Goal: Information Seeking & Learning: Learn about a topic

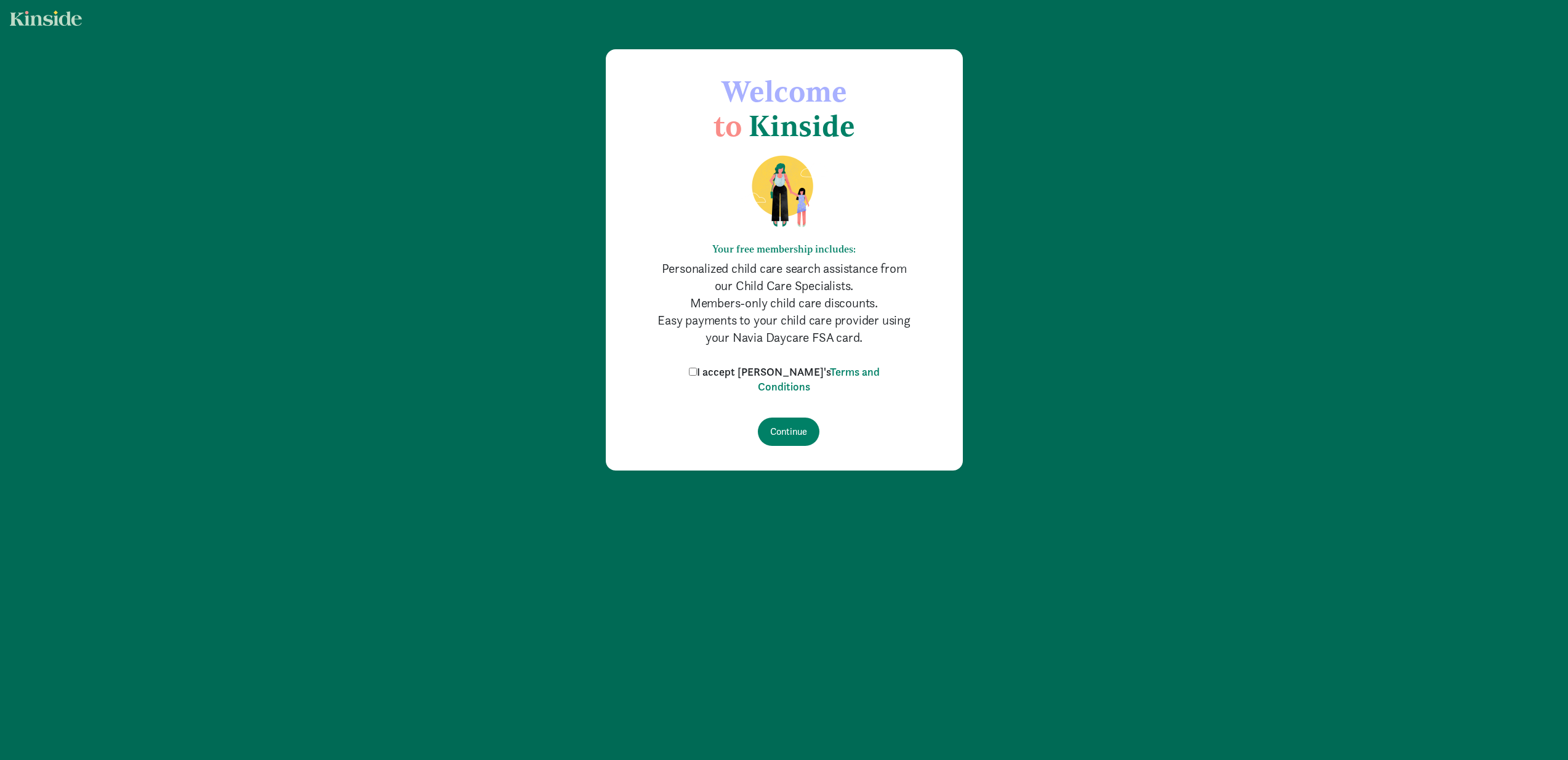
click at [697, 374] on input "I accept [PERSON_NAME]'s Terms and Conditions" at bounding box center [693, 372] width 8 height 8
checkbox input "true"
drag, startPoint x: 807, startPoint y: 430, endPoint x: 800, endPoint y: 422, distance: 10.6
click at [807, 429] on input "Continue" at bounding box center [789, 432] width 62 height 28
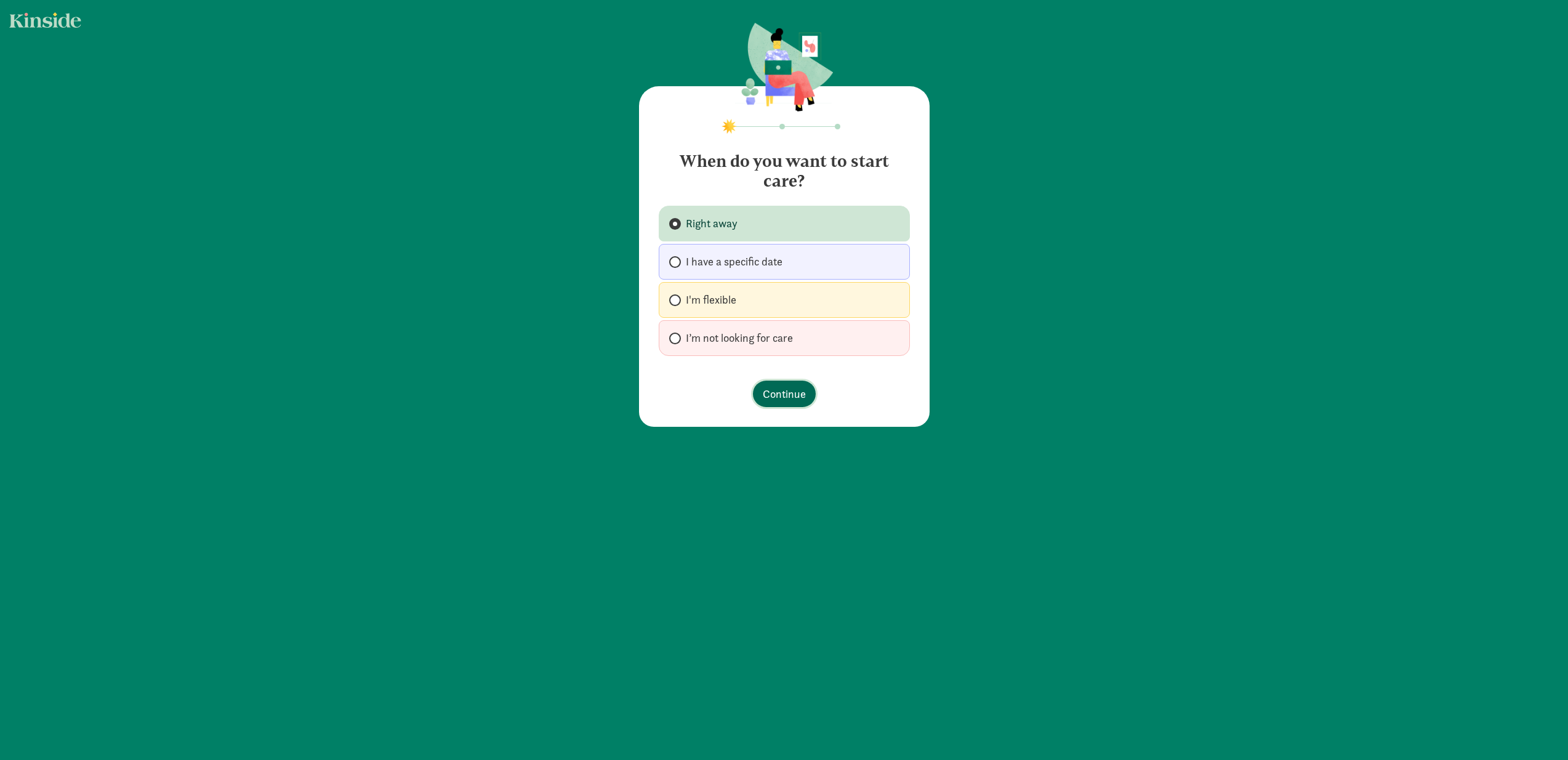
click at [788, 398] on span "Continue" at bounding box center [784, 394] width 43 height 16
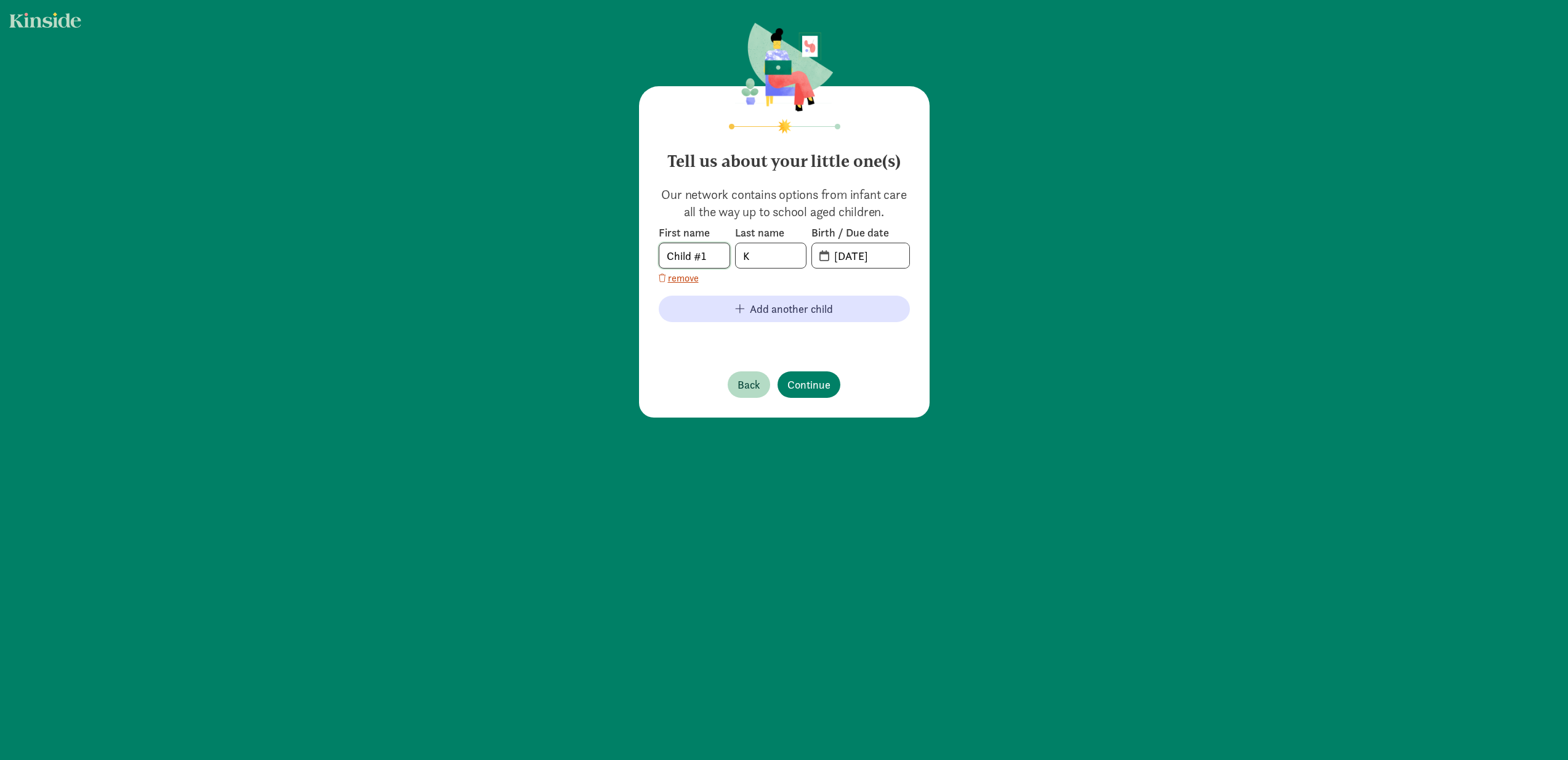
drag, startPoint x: 718, startPoint y: 255, endPoint x: 633, endPoint y: 246, distance: 85.5
click at [633, 248] on div "Tell us about your little one(s) Our network contains options from infant care …" at bounding box center [784, 221] width 1568 height 442
type input "Cooper"
type input "Kozol"
click at [839, 258] on input "09-09-2025" at bounding box center [868, 255] width 83 height 25
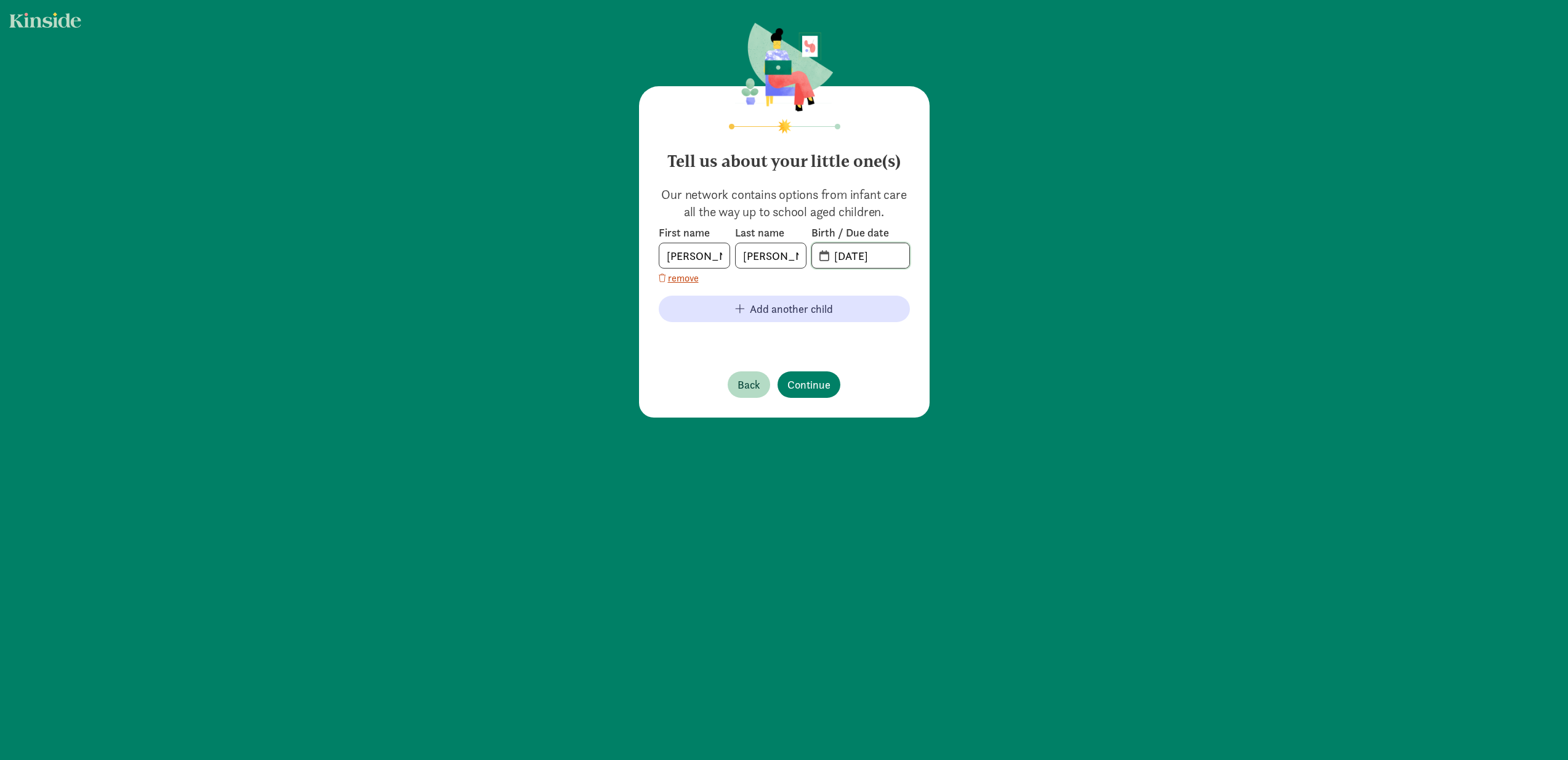
click at [860, 257] on input "09-09-2025" at bounding box center [868, 255] width 83 height 25
drag, startPoint x: 889, startPoint y: 255, endPoint x: 851, endPoint y: 257, distance: 38.1
click at [851, 257] on input "09-01-6202" at bounding box center [868, 255] width 83 height 25
type input "09-16-2023"
click at [821, 387] on span "Continue" at bounding box center [808, 384] width 43 height 16
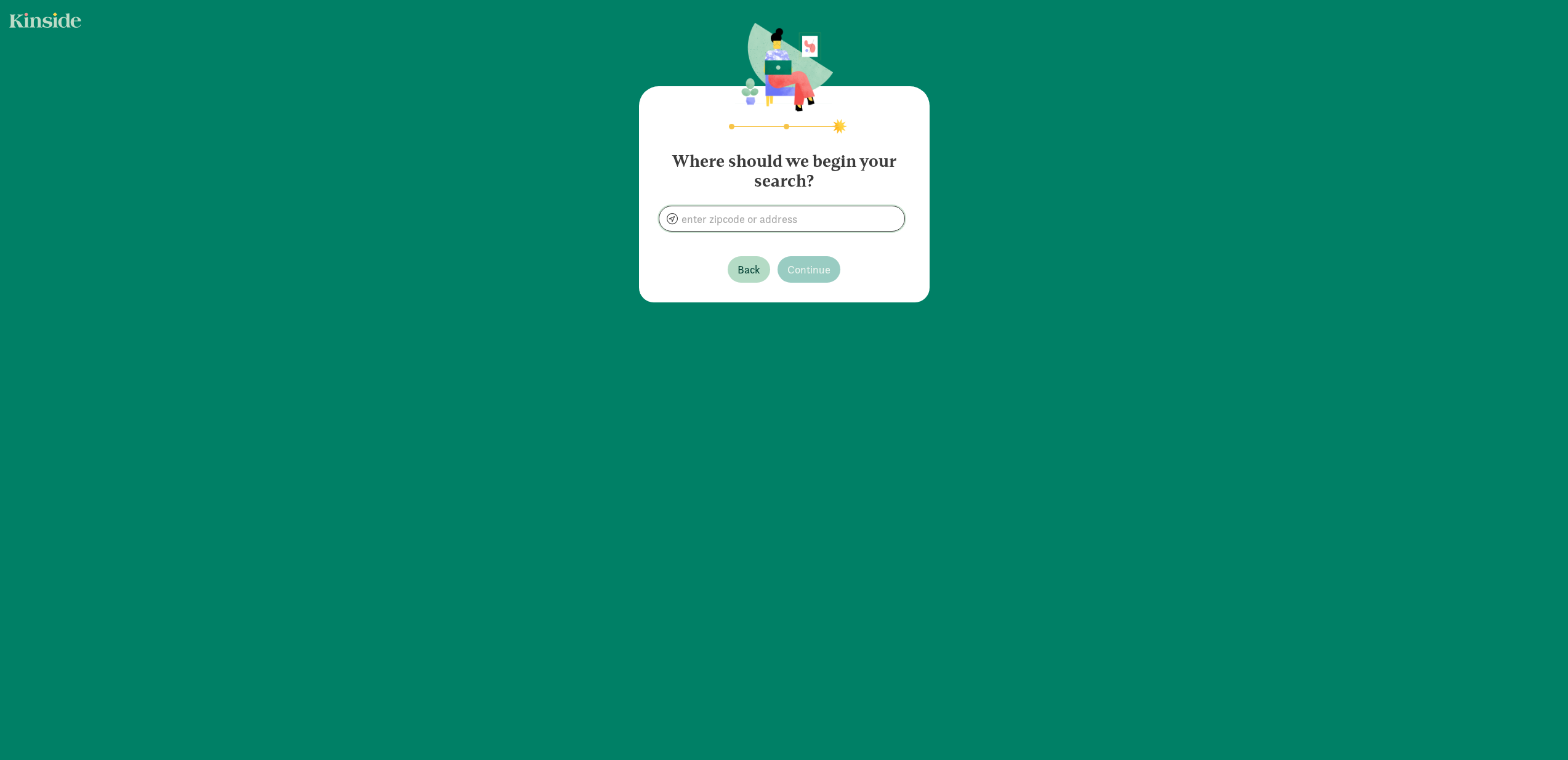
click at [788, 223] on input at bounding box center [782, 219] width 245 height 25
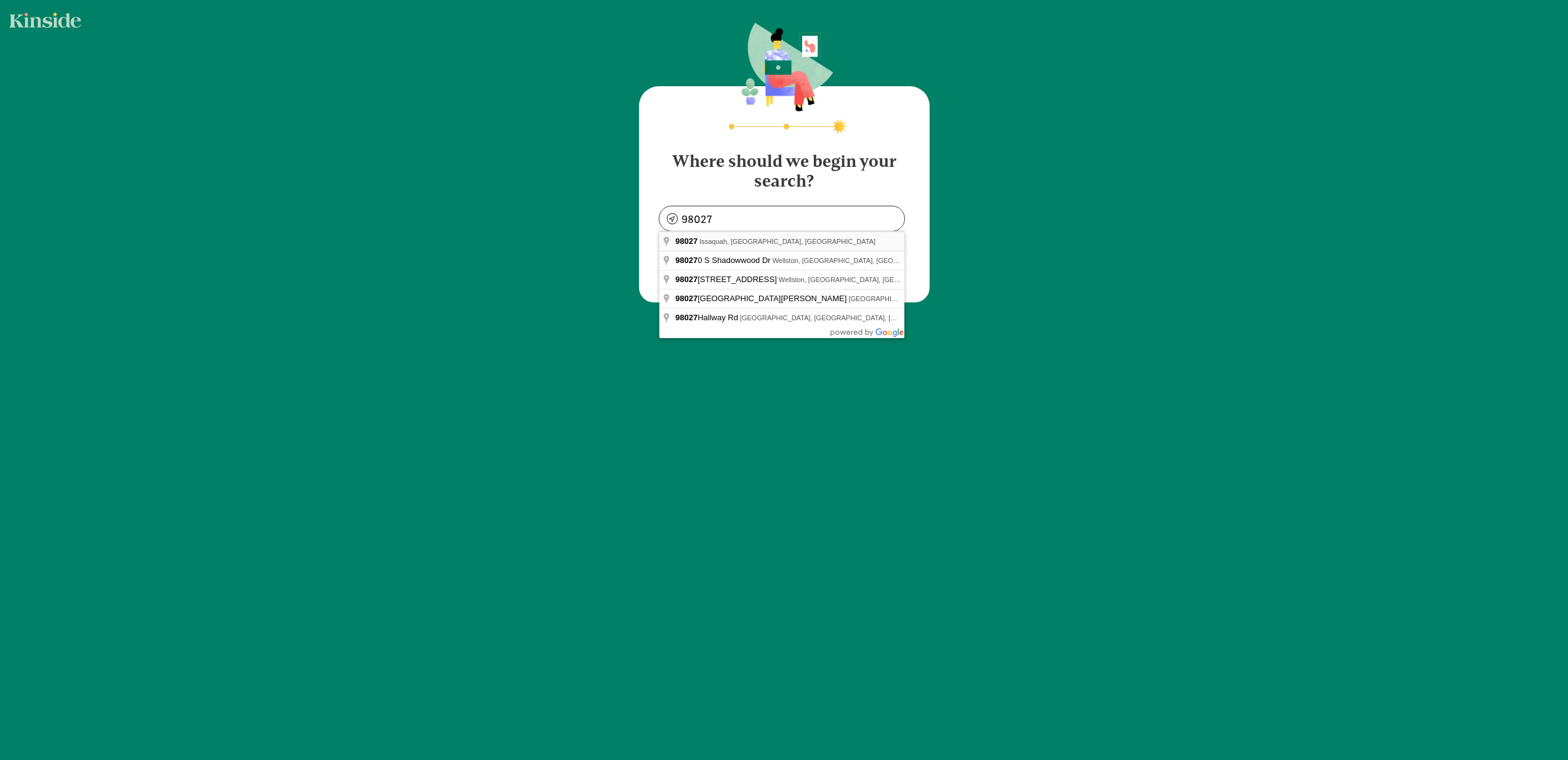
type input "Issaquah, WA 98027, USA"
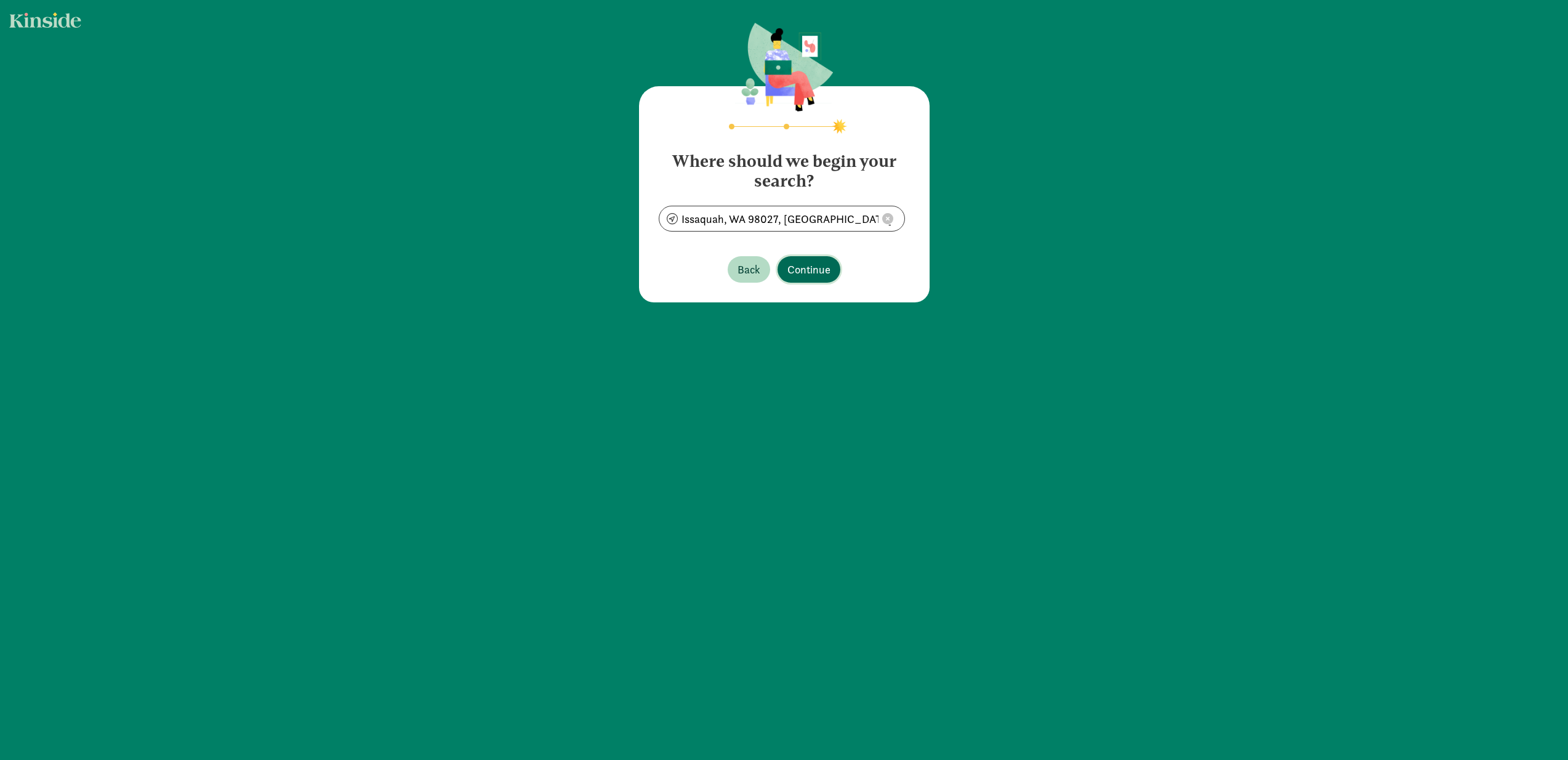
click at [801, 277] on span "Continue" at bounding box center [808, 269] width 43 height 16
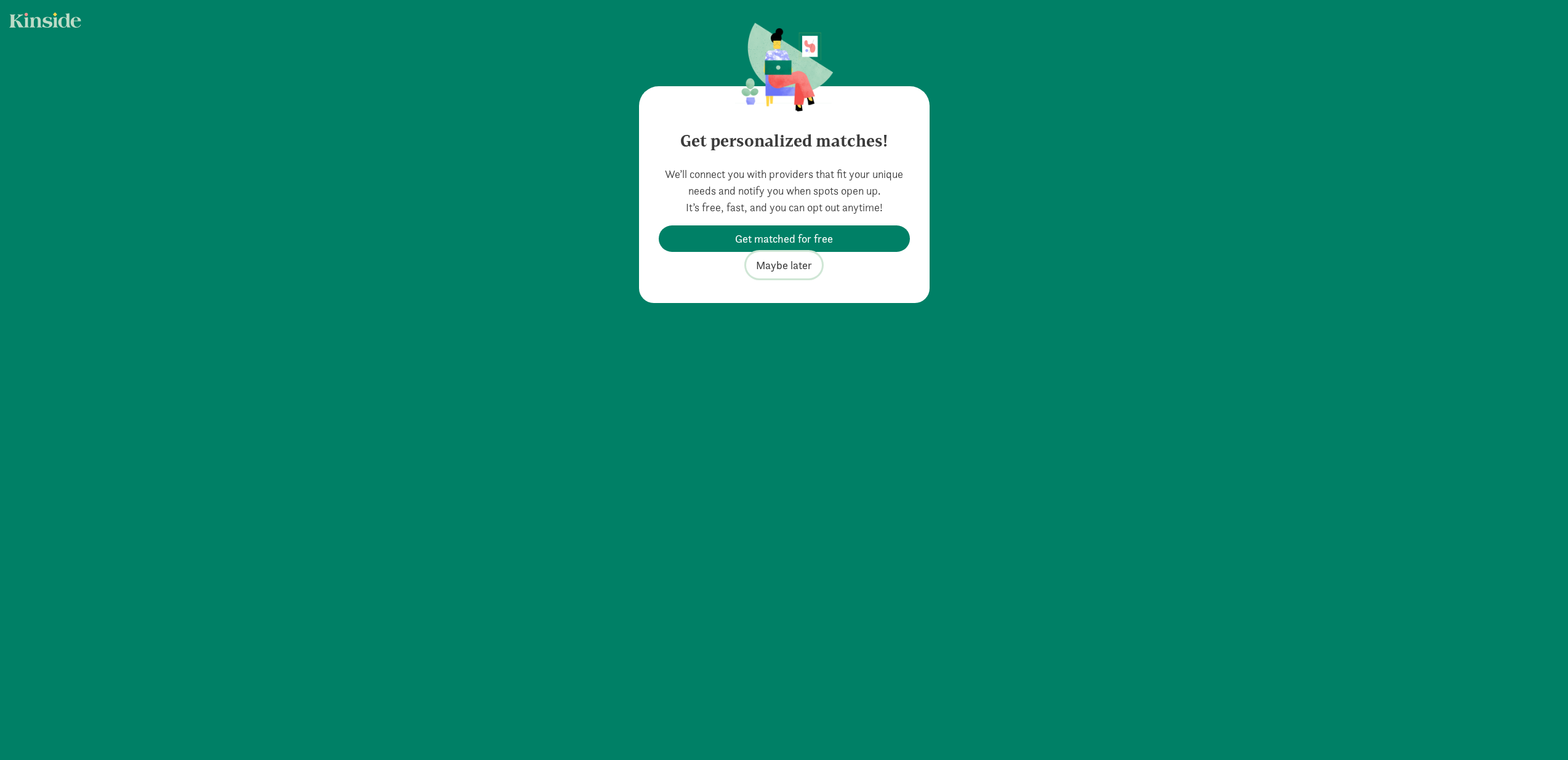
click at [794, 266] on span "Maybe later" at bounding box center [784, 265] width 56 height 16
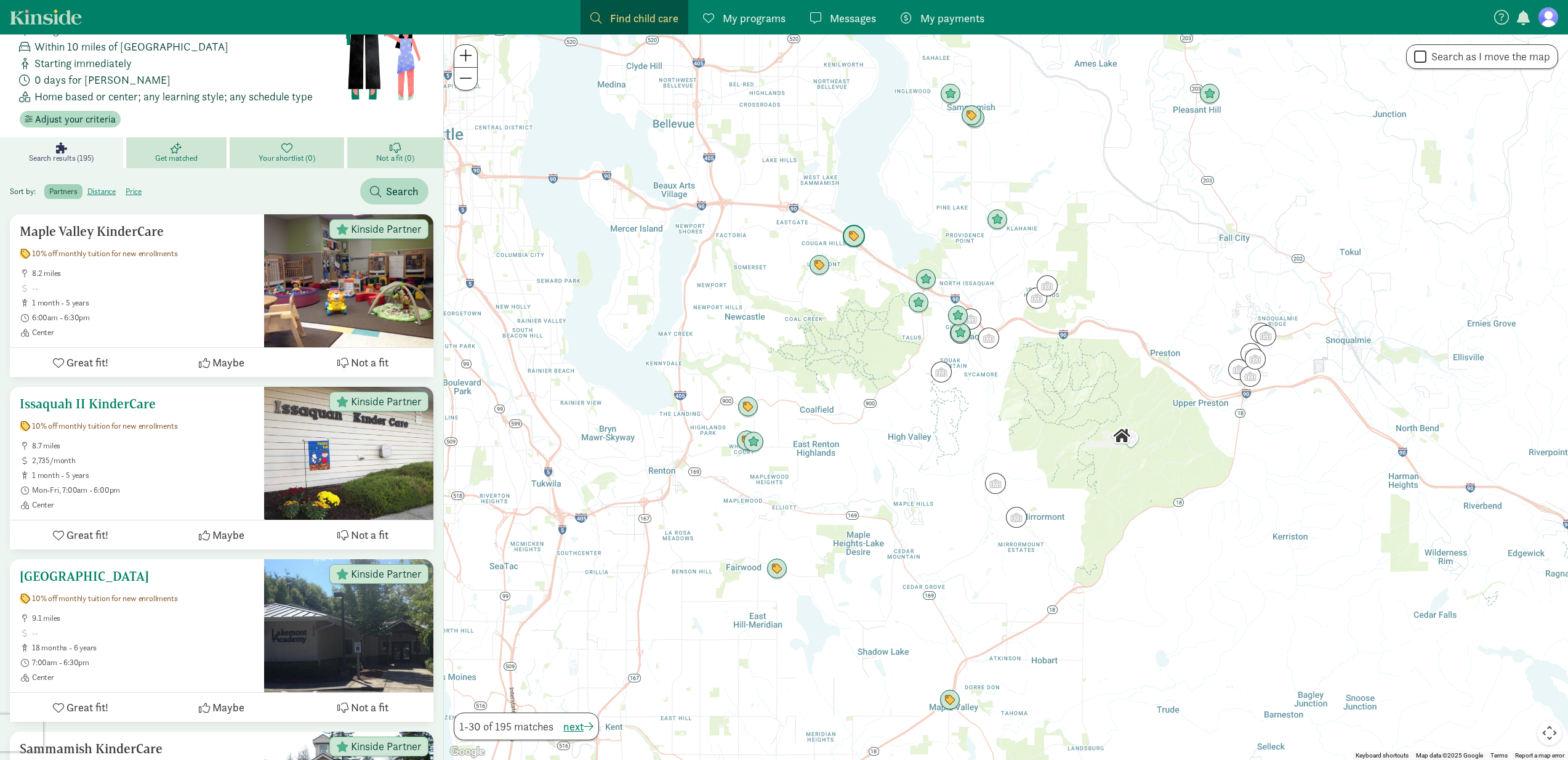
scroll to position [75, 0]
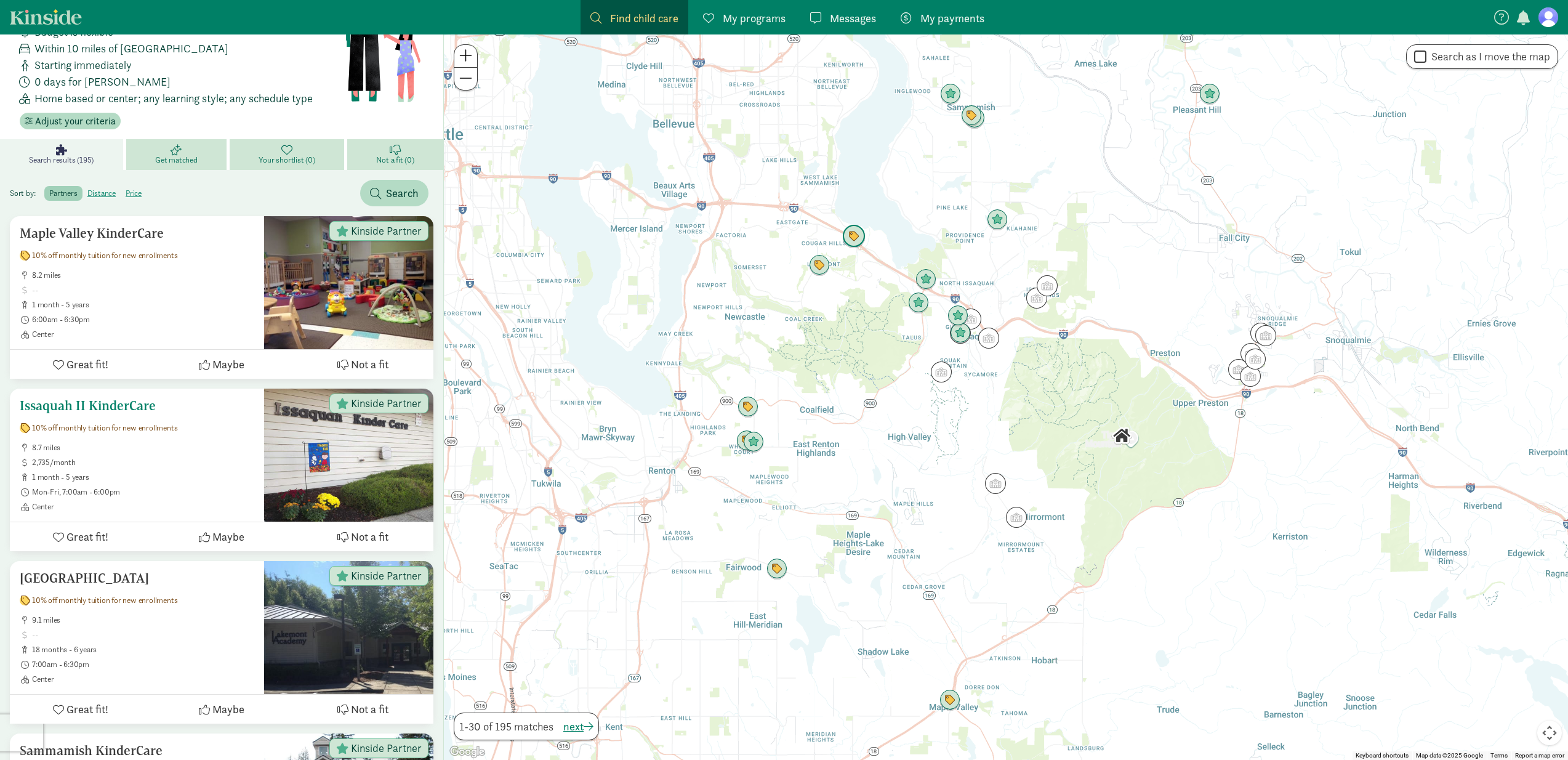
click at [190, 450] on ul "8.7 miles 2,735/month 1 month - 5 years Mon-Fri, 7:00am - 6:00pm Center" at bounding box center [137, 477] width 234 height 69
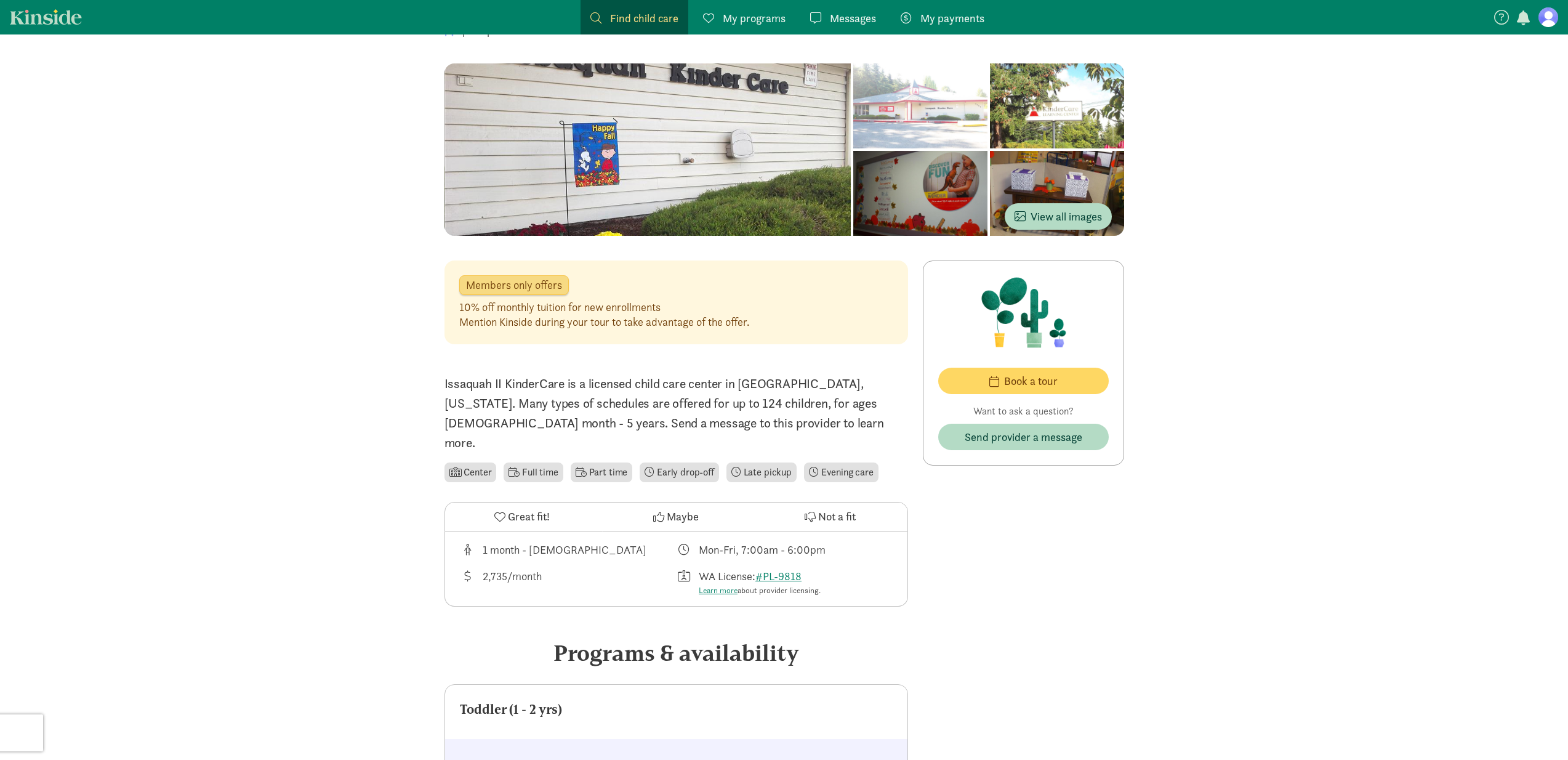
scroll to position [73, 0]
